Goal: Task Accomplishment & Management: Use online tool/utility

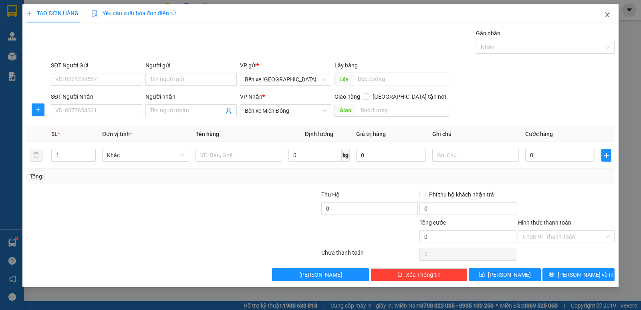
click at [611, 14] on span "Close" at bounding box center [607, 15] width 22 height 22
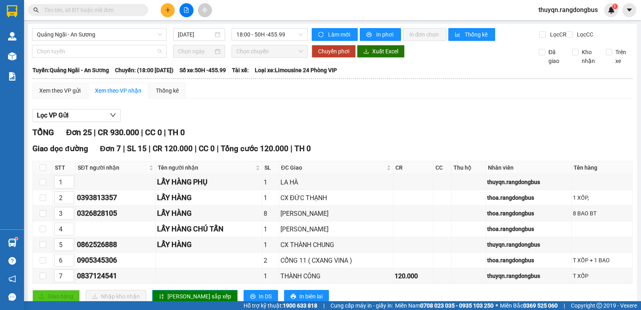
click at [32, 55] on div "Chọn tuyến" at bounding box center [99, 51] width 135 height 13
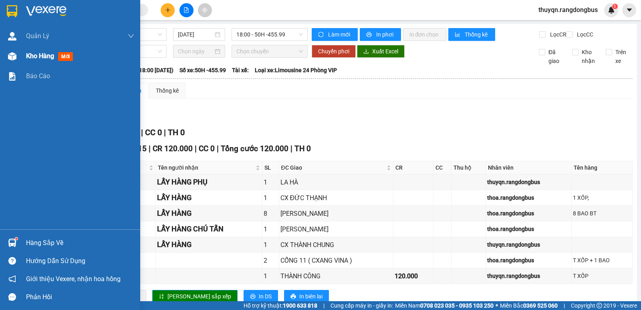
click at [38, 53] on span "Kho hàng" at bounding box center [40, 56] width 28 height 8
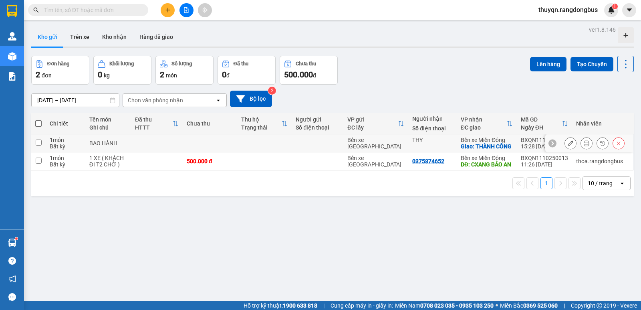
click at [39, 146] on input "checkbox" at bounding box center [39, 142] width 6 height 6
checkbox input "true"
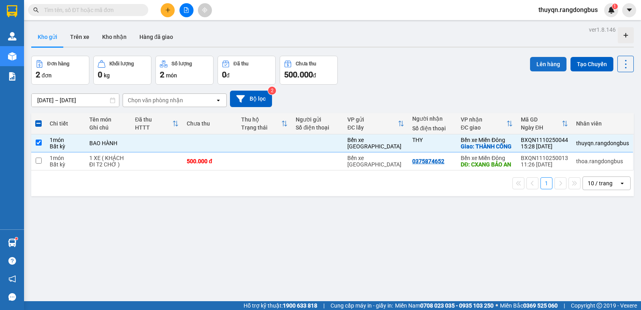
click at [534, 65] on button "Lên hàng" at bounding box center [548, 64] width 36 height 14
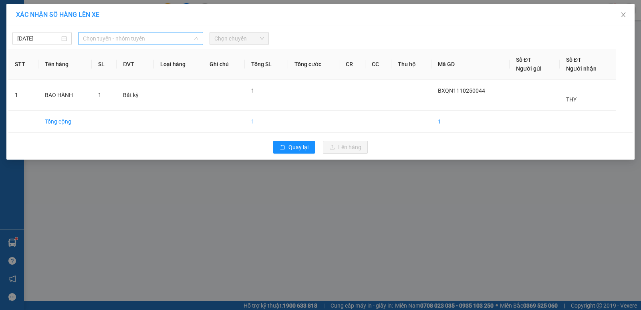
click at [145, 35] on span "Chọn tuyến - nhóm tuyến" at bounding box center [140, 38] width 115 height 12
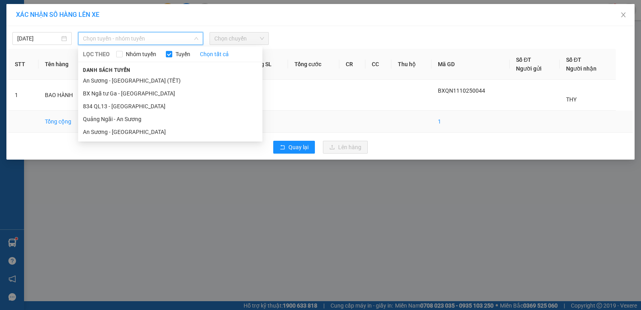
drag, startPoint x: 107, startPoint y: 123, endPoint x: 115, endPoint y: 117, distance: 9.1
click at [107, 122] on li "Quảng Ngãi - An Sương" at bounding box center [170, 119] width 184 height 13
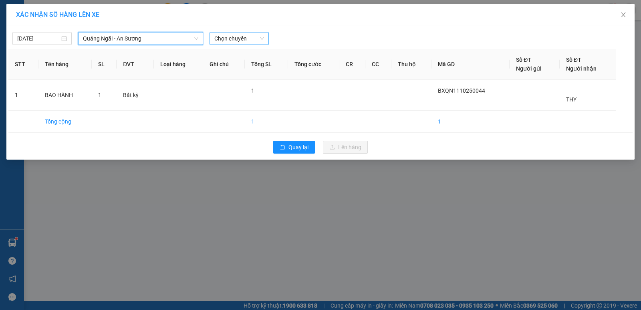
click at [222, 36] on span "Chọn chuyến" at bounding box center [239, 38] width 50 height 12
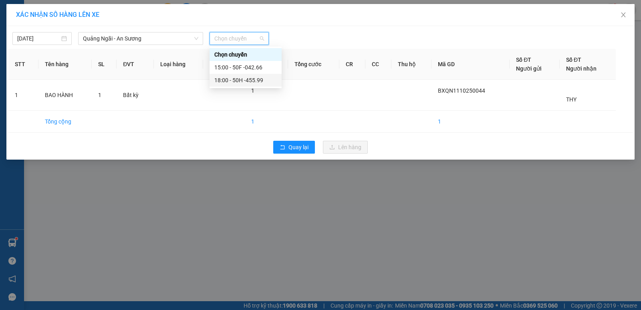
click at [246, 80] on div "18:00 - 50H -455.99" at bounding box center [245, 80] width 63 height 9
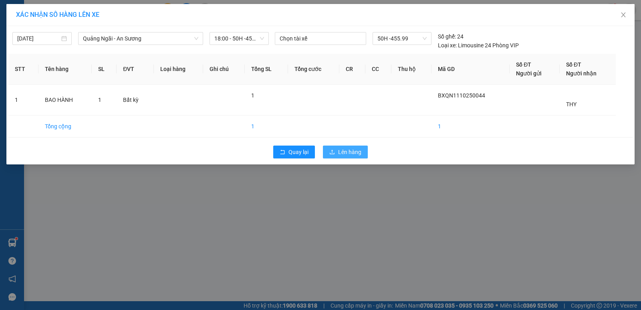
click at [330, 151] on icon "upload" at bounding box center [332, 152] width 6 height 6
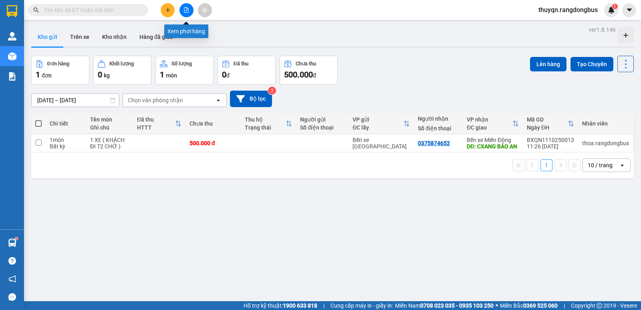
click at [184, 10] on icon "file-add" at bounding box center [187, 10] width 6 height 6
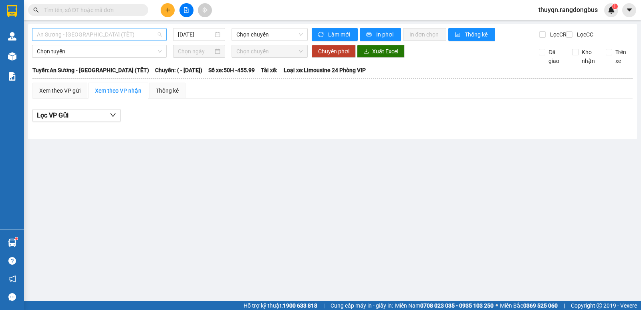
click at [117, 33] on span "An Sương - [GEOGRAPHIC_DATA] (TẾT)" at bounding box center [99, 34] width 125 height 12
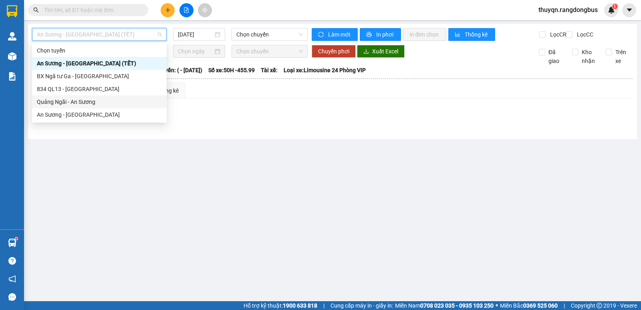
click at [74, 100] on div "Quảng Ngãi - An Sương" at bounding box center [99, 101] width 125 height 9
type input "[DATE]"
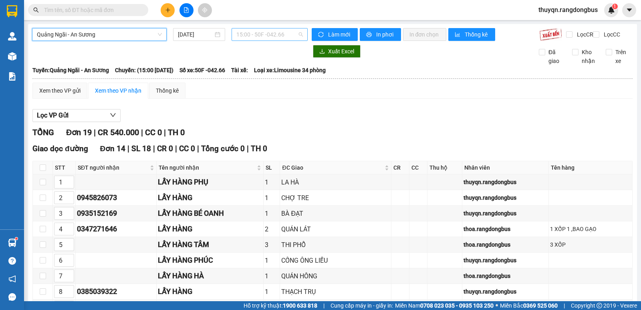
click at [255, 28] on span "15:00 - 50F -042.66" at bounding box center [269, 34] width 66 height 12
click at [273, 80] on div "18:00 - 50H -455.99" at bounding box center [265, 76] width 63 height 9
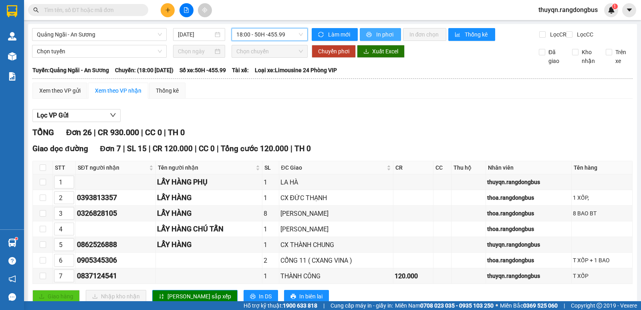
click at [385, 36] on span "In phơi" at bounding box center [385, 34] width 18 height 9
